Goal: Information Seeking & Learning: Learn about a topic

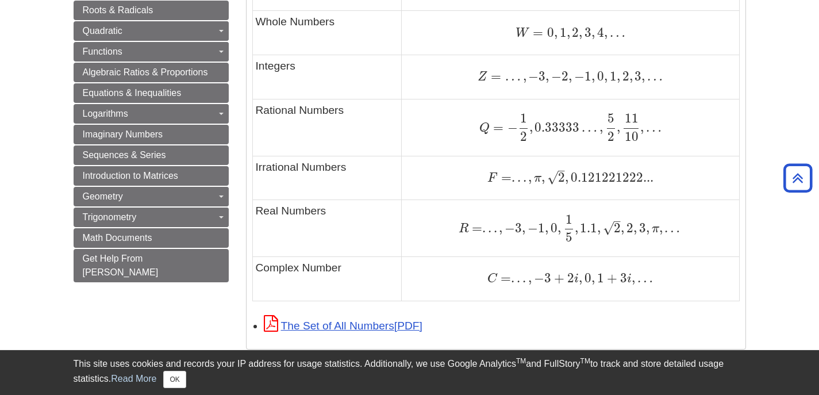
scroll to position [821, 0]
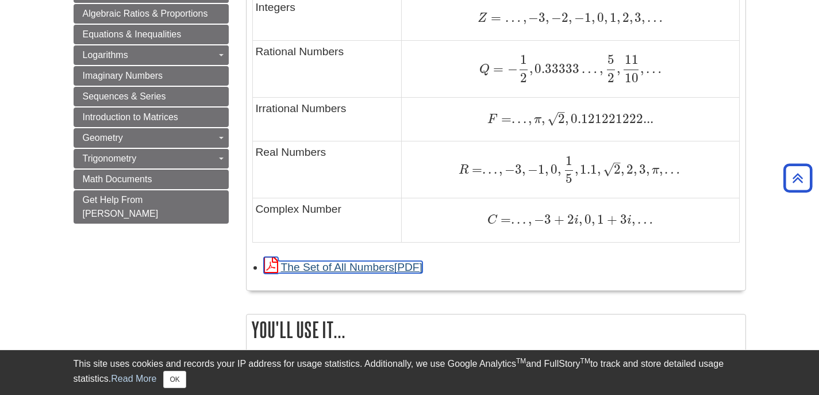
click at [356, 266] on link "The Set of All Numbers" at bounding box center [343, 267] width 159 height 12
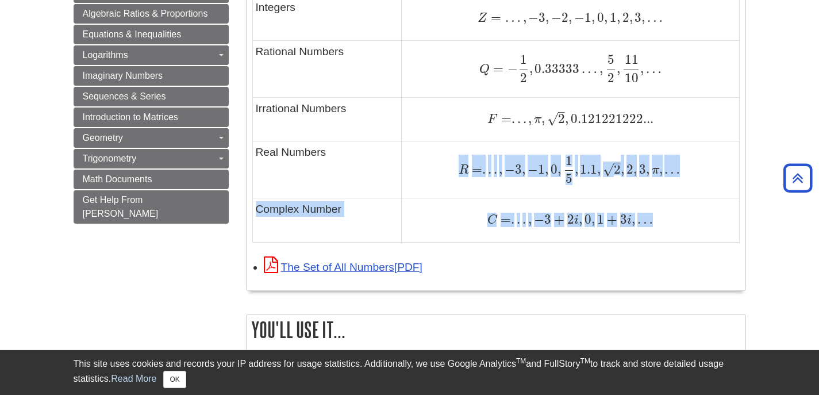
drag, startPoint x: 257, startPoint y: 215, endPoint x: 682, endPoint y: 218, distance: 424.7
click at [689, 227] on tbody "Type of Number Example Natural Numbers N = 1 , 2 , 3 , 4 , . . . N = 1 , 2 , 3 …" at bounding box center [495, 20] width 487 height 444
copy tbody "R = . . . , − 3 , − 1 , 0 , 1 5 , 1.1 , 2 – √ , 2 , 3 , π , … R = . . . , − 3 ,…"
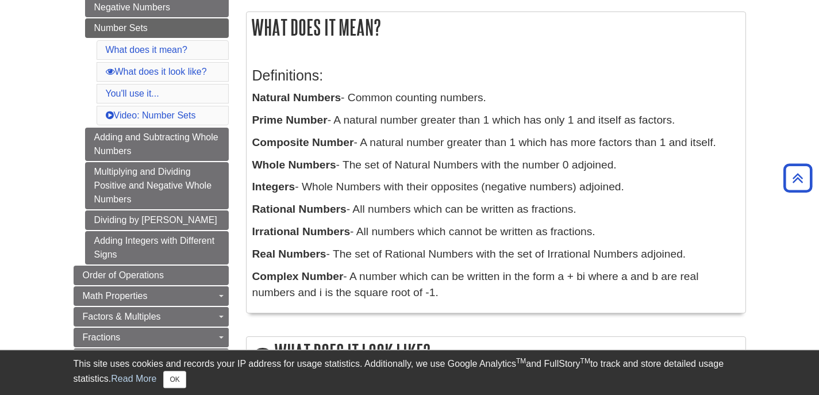
scroll to position [176, 0]
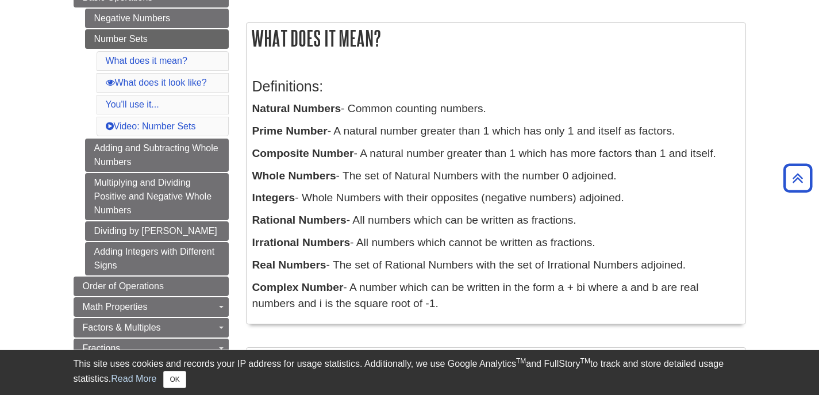
click at [567, 69] on div "Definitions: Natural Numbers - Common counting numbers. Prime Number - A natura…" at bounding box center [495, 192] width 487 height 251
drag, startPoint x: 253, startPoint y: 106, endPoint x: 626, endPoint y: 310, distance: 425.1
copy div "Natural Numbers - Common counting numbers. Prime Number - A natural number grea…"
click at [556, 78] on div "Definitions: Natural Numbers - Common counting numbers. Prime Number - A natura…" at bounding box center [495, 192] width 487 height 251
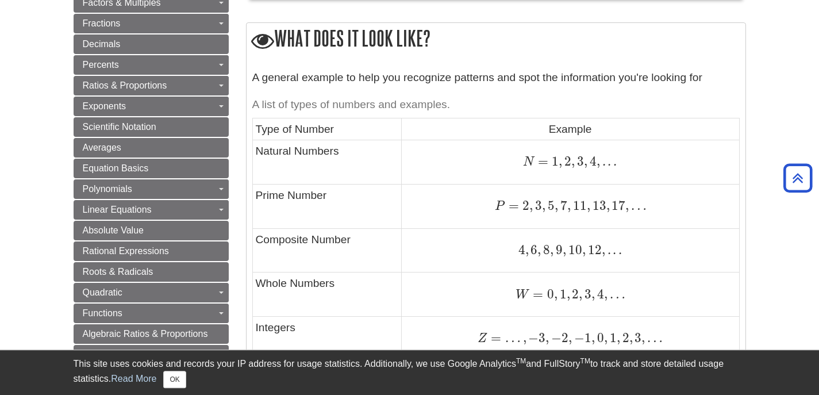
scroll to position [528, 0]
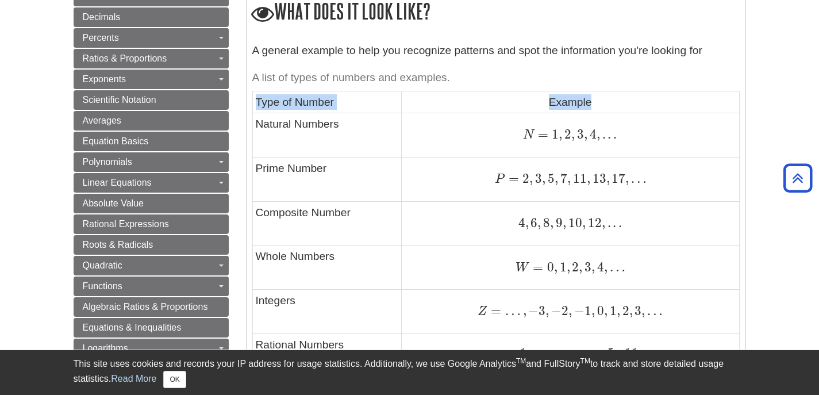
drag, startPoint x: 256, startPoint y: 102, endPoint x: 599, endPoint y: 102, distance: 342.5
click at [599, 101] on tr "Type of Number Example" at bounding box center [495, 102] width 487 height 22
copy tr "Type of Number Example"
click at [767, 147] on body "Library Chat This site uses cookies and records your IP address for usage stati…" at bounding box center [409, 391] width 819 height 1838
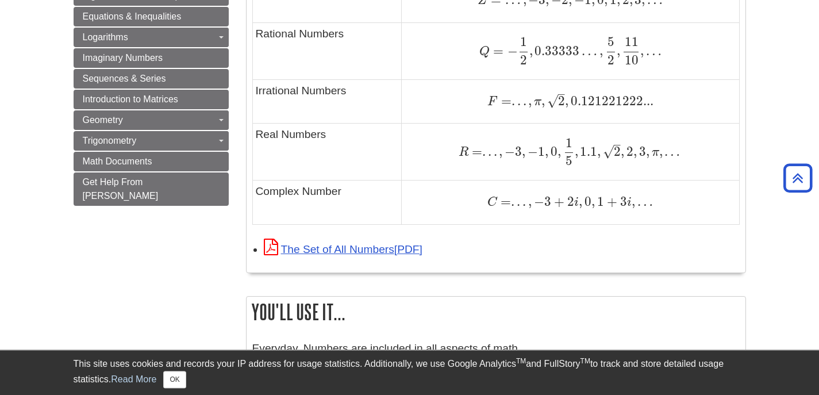
scroll to position [821, 0]
